Goal: Check status: Check status

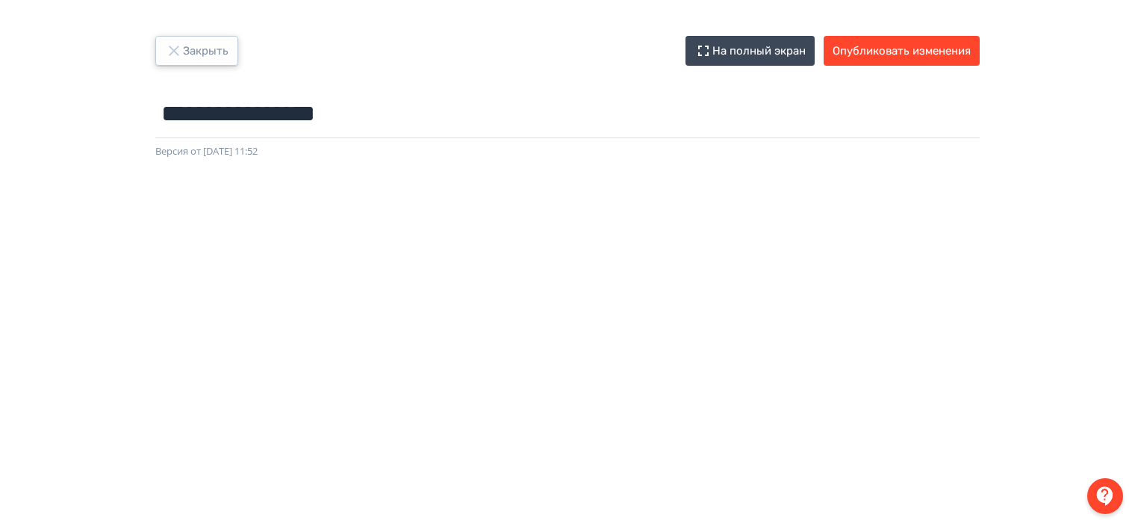
click at [175, 48] on icon "button" at bounding box center [174, 51] width 18 height 18
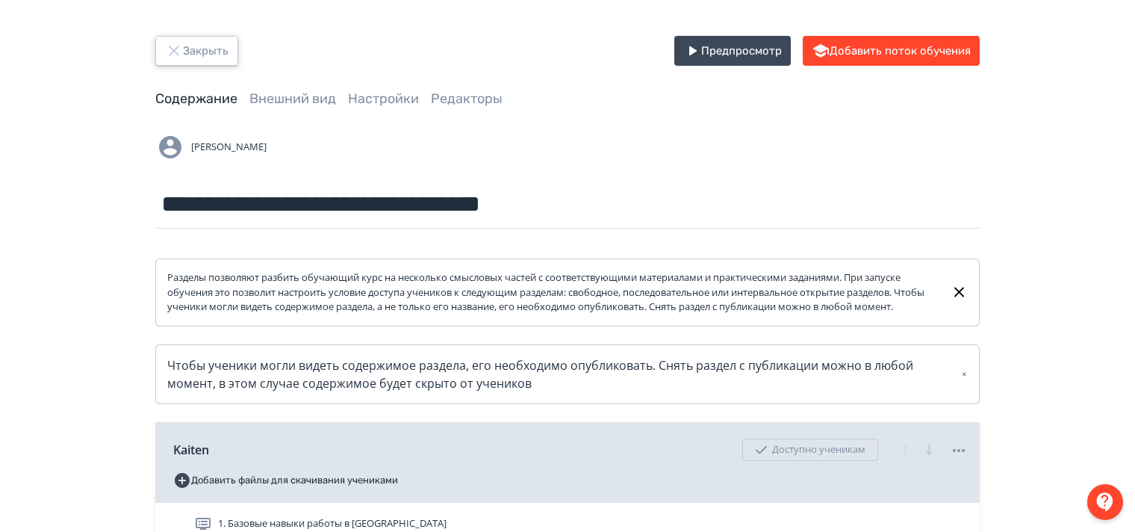
click at [173, 53] on icon "button" at bounding box center [174, 51] width 18 height 18
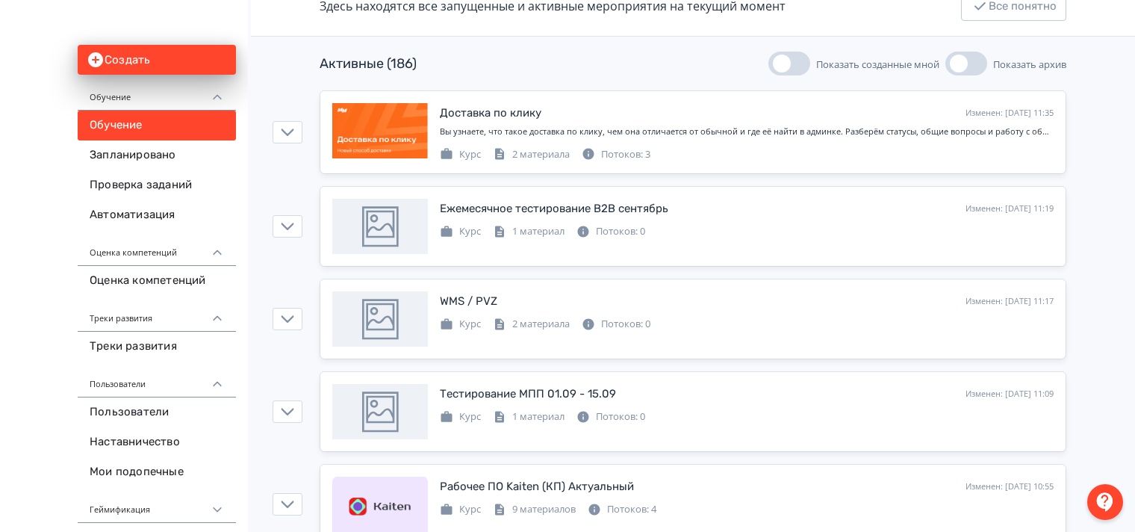
scroll to position [299, 0]
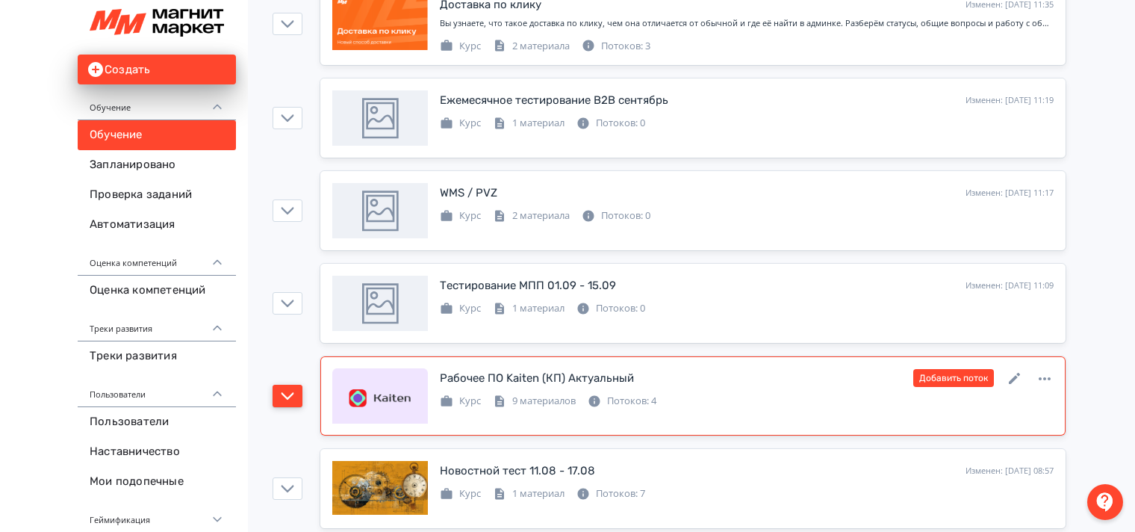
click at [291, 389] on icon "button" at bounding box center [287, 395] width 13 height 13
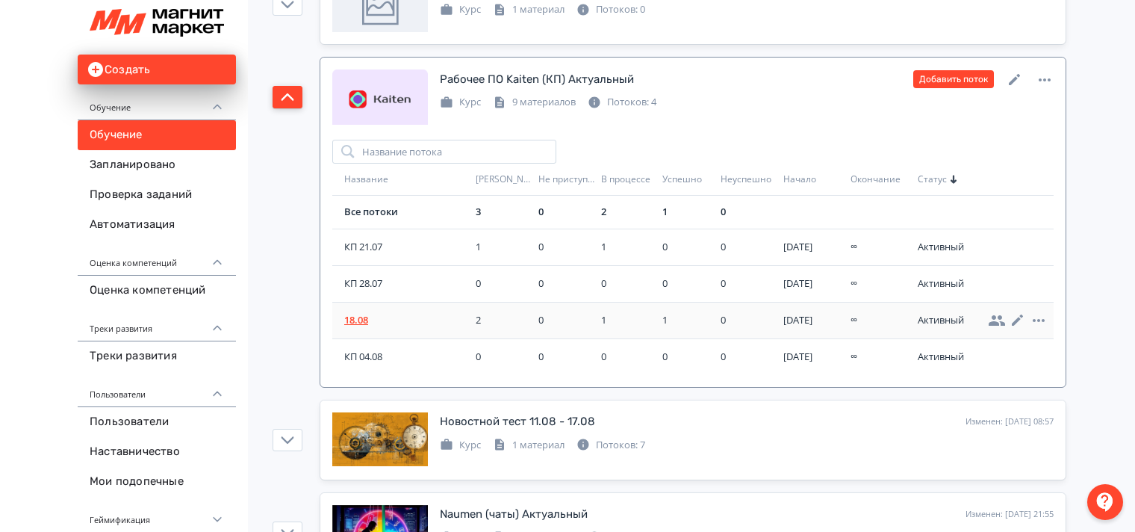
click at [353, 320] on span "18.08" at bounding box center [406, 320] width 125 height 15
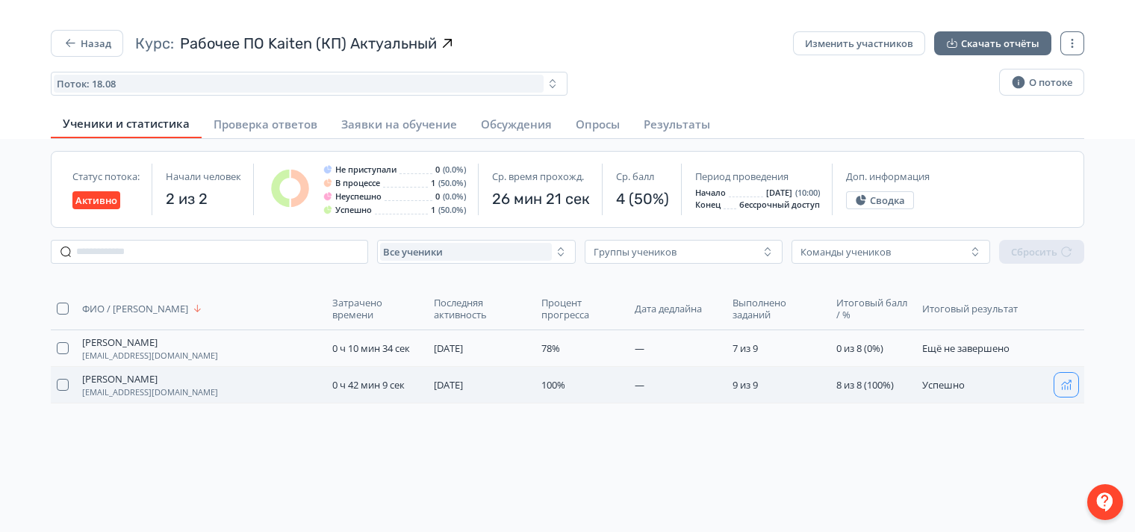
click at [1072, 387] on button "button" at bounding box center [1067, 385] width 24 height 24
click at [74, 44] on icon "button" at bounding box center [70, 43] width 15 height 15
